Goal: Navigation & Orientation: Go to known website

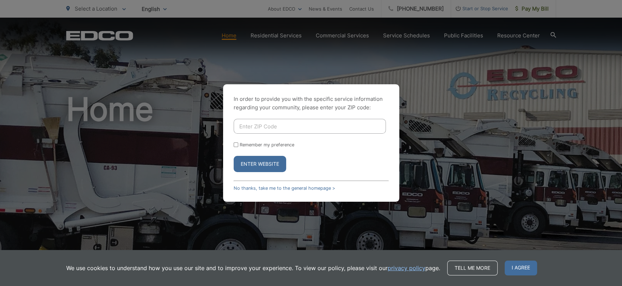
click at [258, 126] on input "Enter ZIP Code" at bounding box center [310, 126] width 152 height 15
type input "92020"
click at [251, 164] on button "Enter Website" at bounding box center [260, 164] width 53 height 16
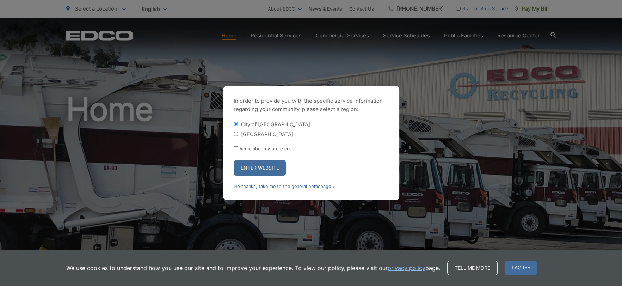
click at [255, 165] on button "Enter Website" at bounding box center [260, 168] width 53 height 16
